Goal: Task Accomplishment & Management: Use online tool/utility

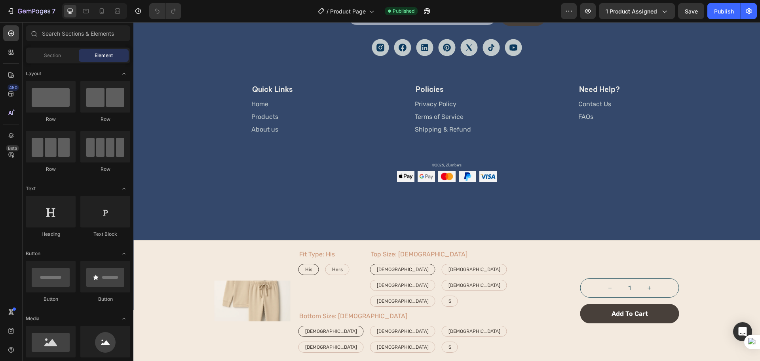
scroll to position [1306, 0]
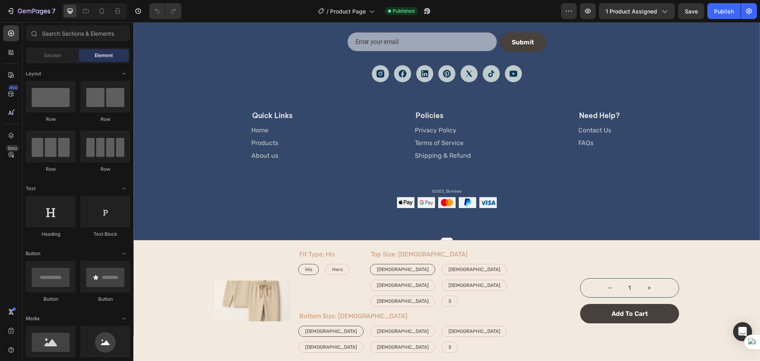
click at [206, 133] on div "Image stay in the loop Heading Get early access to new launches, parenting tips…" at bounding box center [447, 91] width 605 height 234
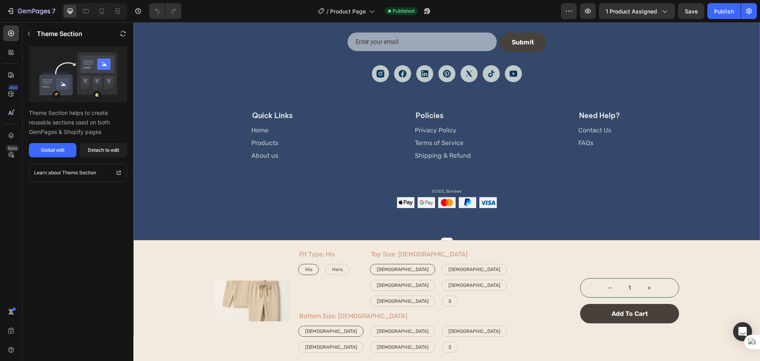
scroll to position [1240, 0]
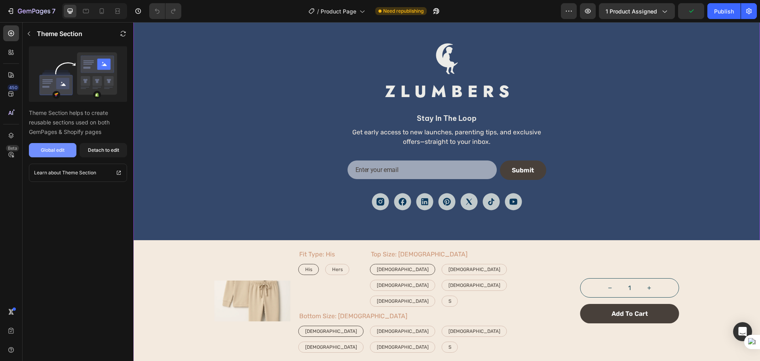
click at [56, 151] on div "Global edit" at bounding box center [53, 150] width 24 height 7
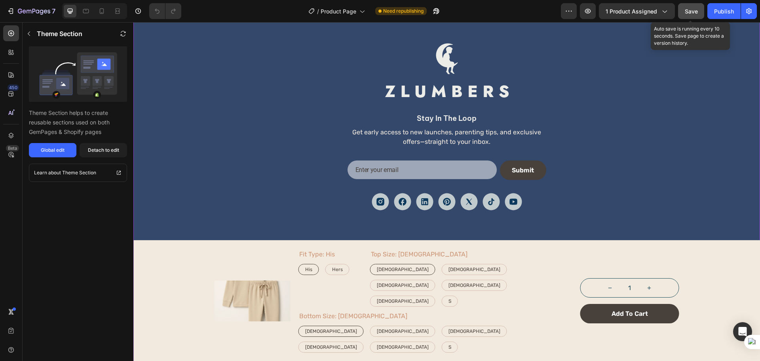
click at [698, 17] on button "Save" at bounding box center [691, 11] width 26 height 16
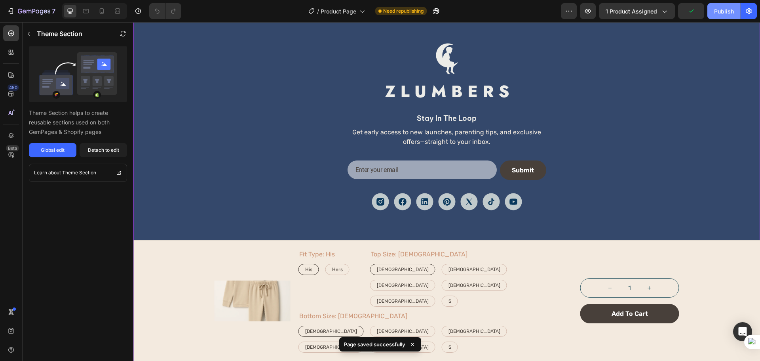
click at [713, 15] on button "Publish" at bounding box center [724, 11] width 33 height 16
click at [433, 10] on icon "button" at bounding box center [436, 11] width 8 height 8
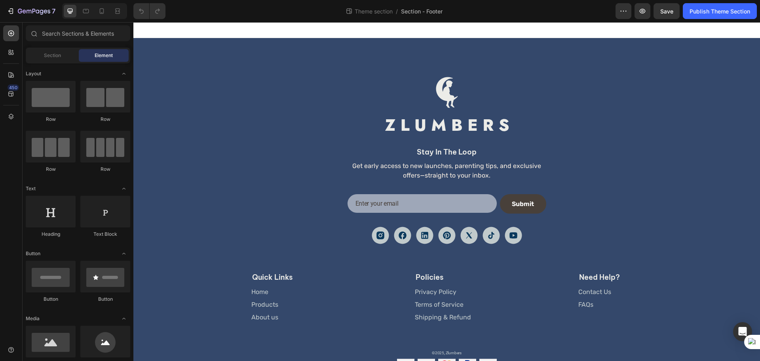
scroll to position [44, 0]
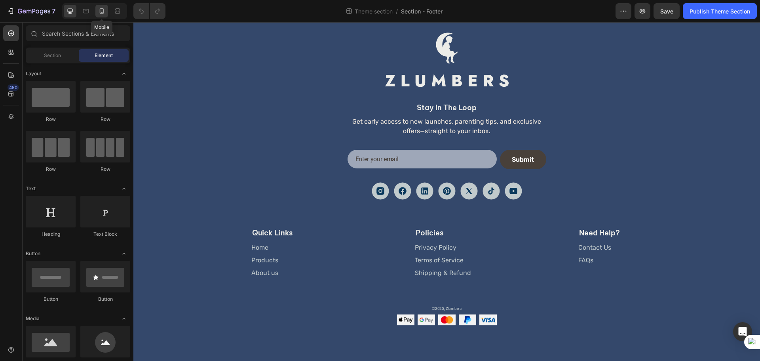
click at [103, 12] on icon at bounding box center [102, 11] width 8 height 8
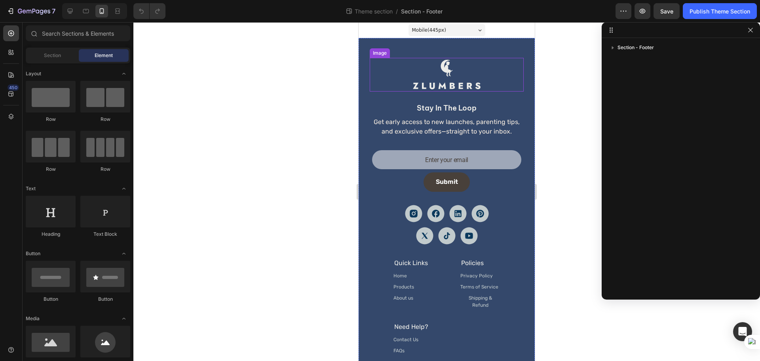
click at [444, 80] on img at bounding box center [447, 75] width 74 height 34
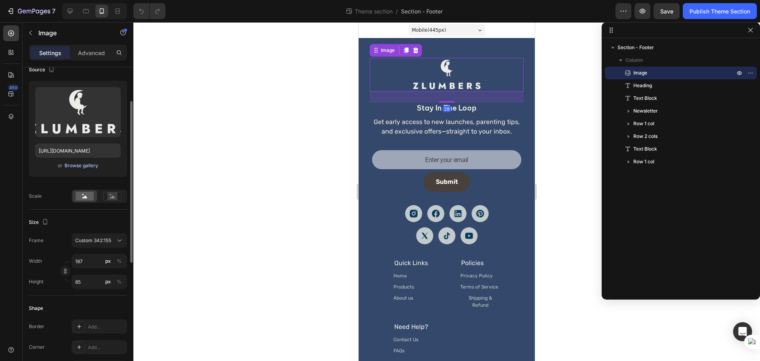
scroll to position [132, 0]
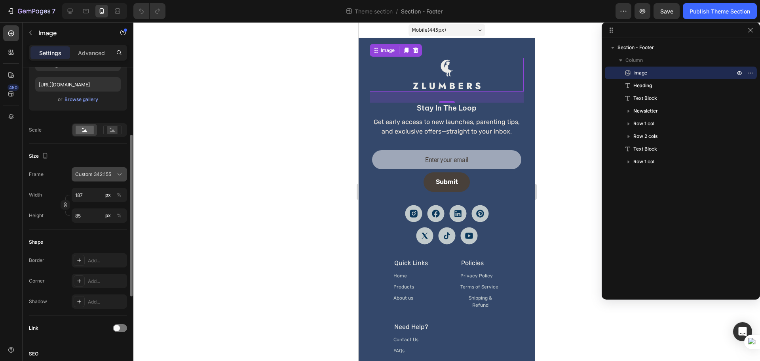
click at [84, 180] on button "Custom 342:155" at bounding box center [99, 174] width 55 height 14
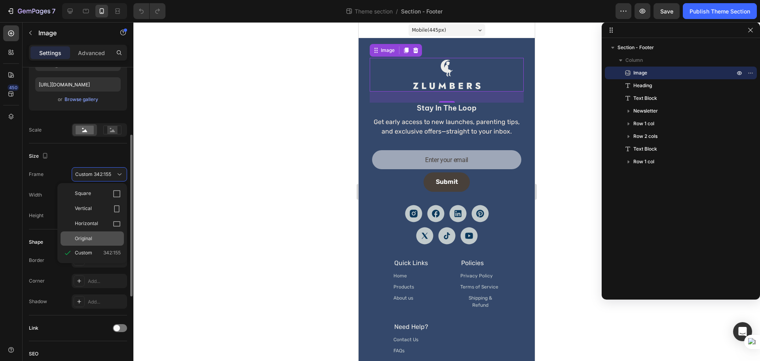
click at [73, 238] on div "Original" at bounding box center [92, 238] width 63 height 14
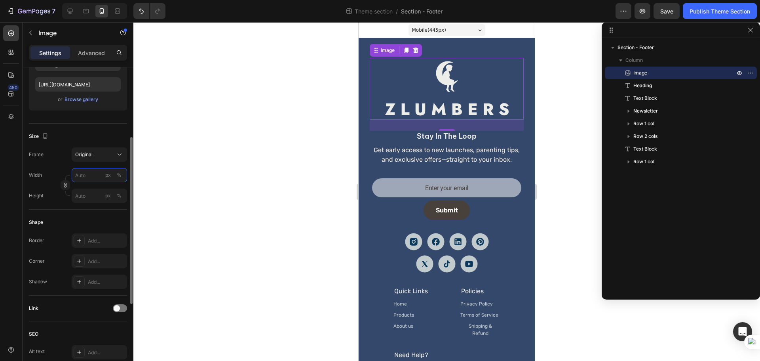
click at [90, 171] on input "px %" at bounding box center [99, 175] width 55 height 14
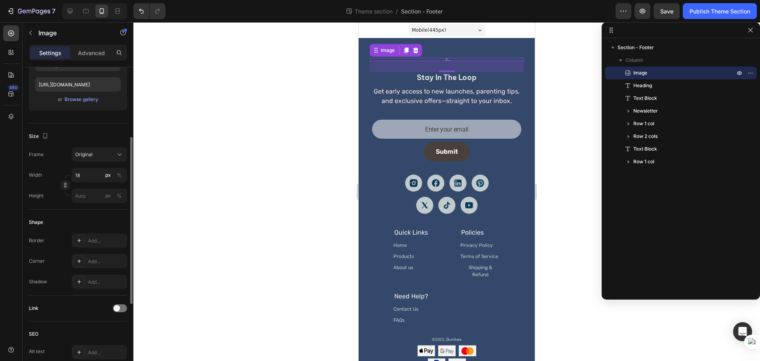
click at [70, 165] on div "Frame Original Width 18 px % Height px %" at bounding box center [78, 174] width 98 height 55
click at [85, 178] on input "18" at bounding box center [99, 175] width 55 height 14
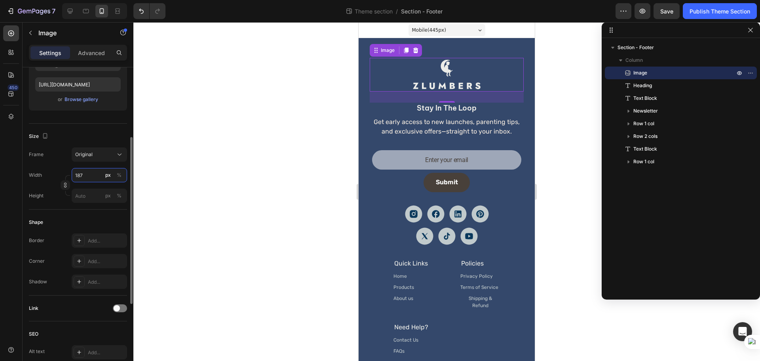
type input "187"
click at [55, 172] on div "Width 187 px %" at bounding box center [78, 175] width 98 height 14
click at [87, 220] on div "Shape" at bounding box center [78, 222] width 98 height 13
click at [698, 9] on div "Publish Theme Section" at bounding box center [720, 11] width 61 height 8
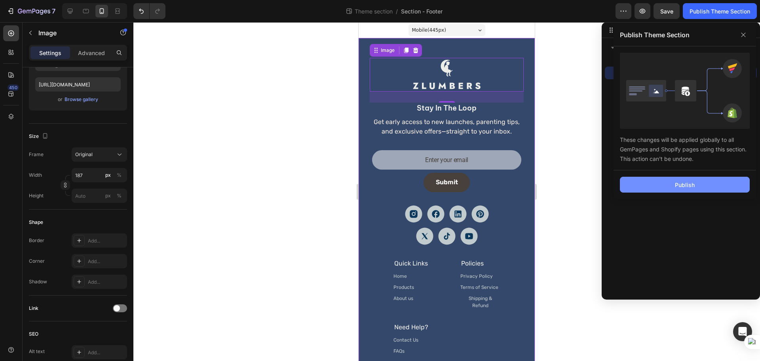
click at [661, 183] on button "Publish" at bounding box center [685, 185] width 130 height 16
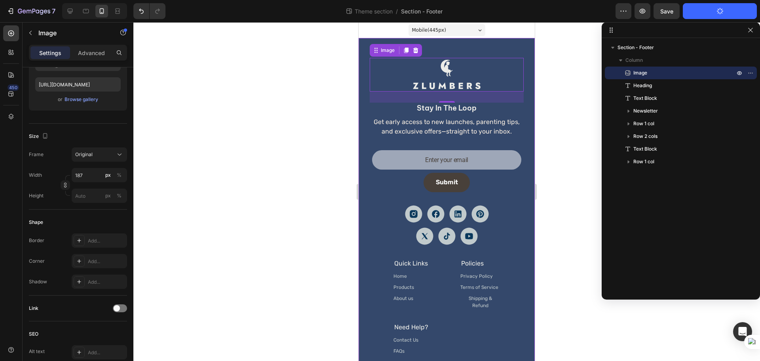
click at [369, 105] on div "Image 28 stay in the loop Heading Get early access to new launches, parenting t…" at bounding box center [447, 229] width 176 height 382
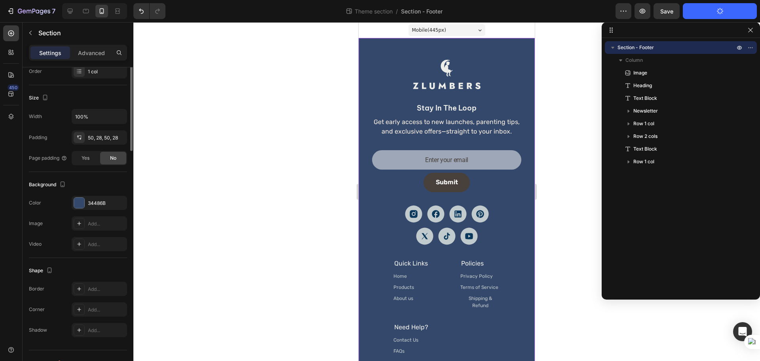
scroll to position [0, 0]
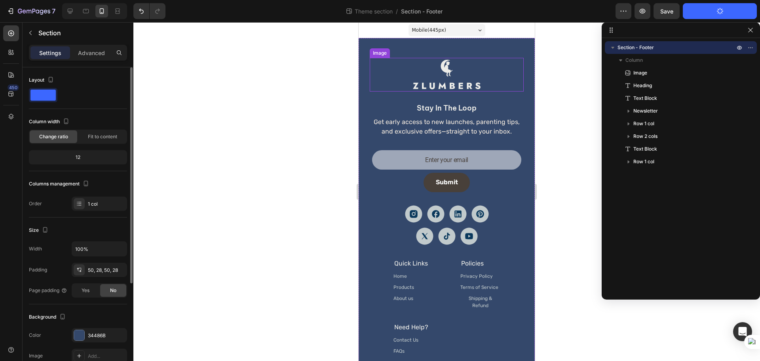
click at [430, 78] on img at bounding box center [447, 75] width 74 height 34
